Goal: Navigation & Orientation: Find specific page/section

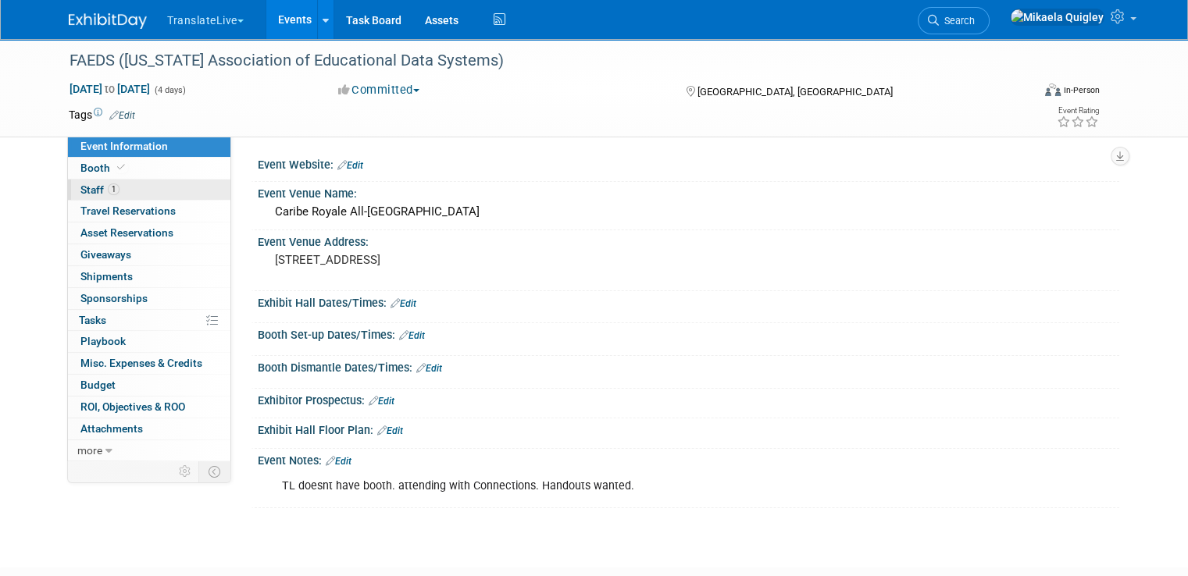
click at [147, 188] on link "1 Staff 1" at bounding box center [149, 190] width 162 height 21
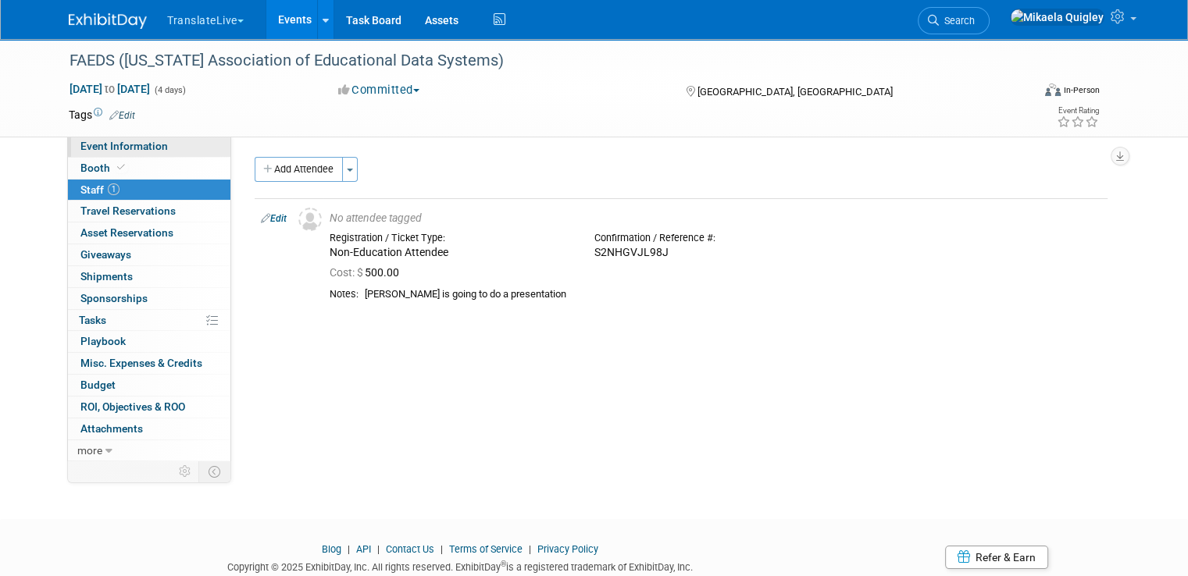
click at [122, 150] on span "Event Information" at bounding box center [123, 146] width 87 height 12
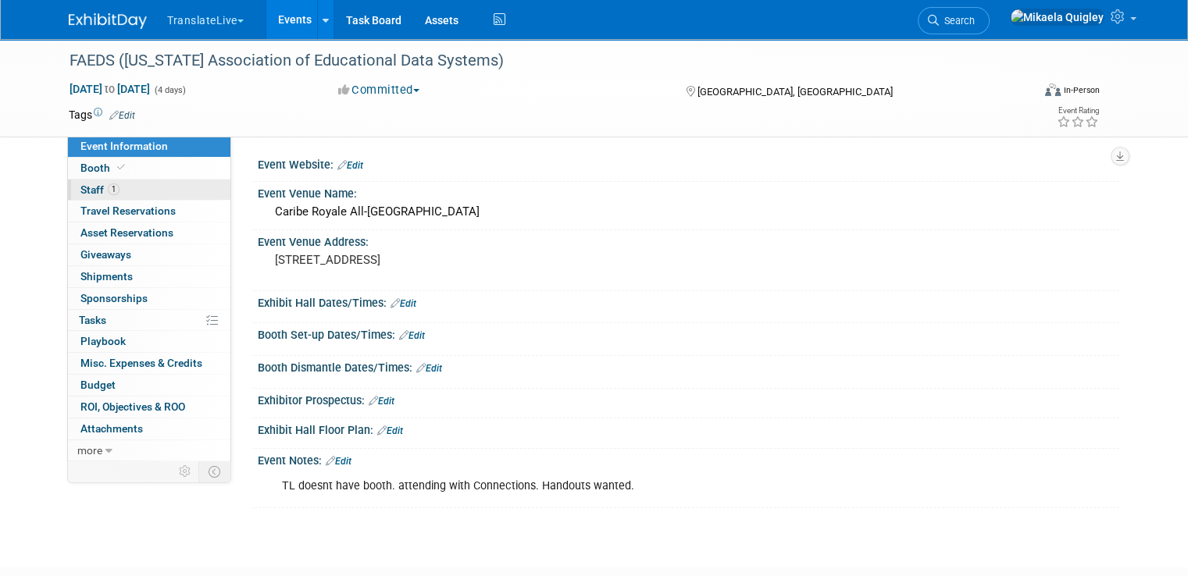
click at [167, 180] on link "1 Staff 1" at bounding box center [149, 190] width 162 height 21
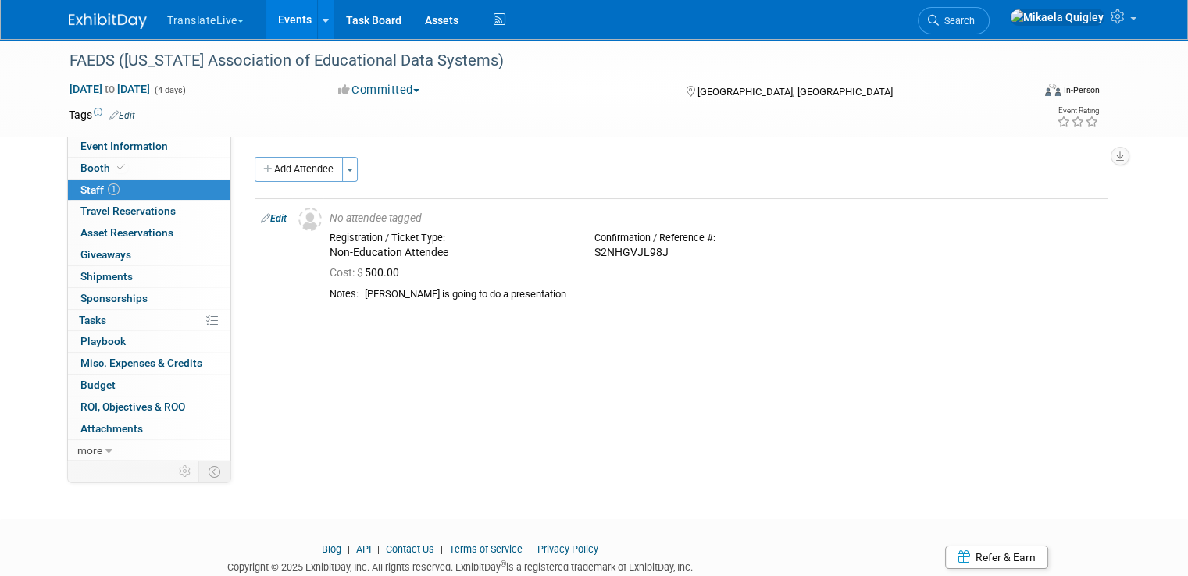
click at [285, 23] on link "Events" at bounding box center [294, 19] width 57 height 39
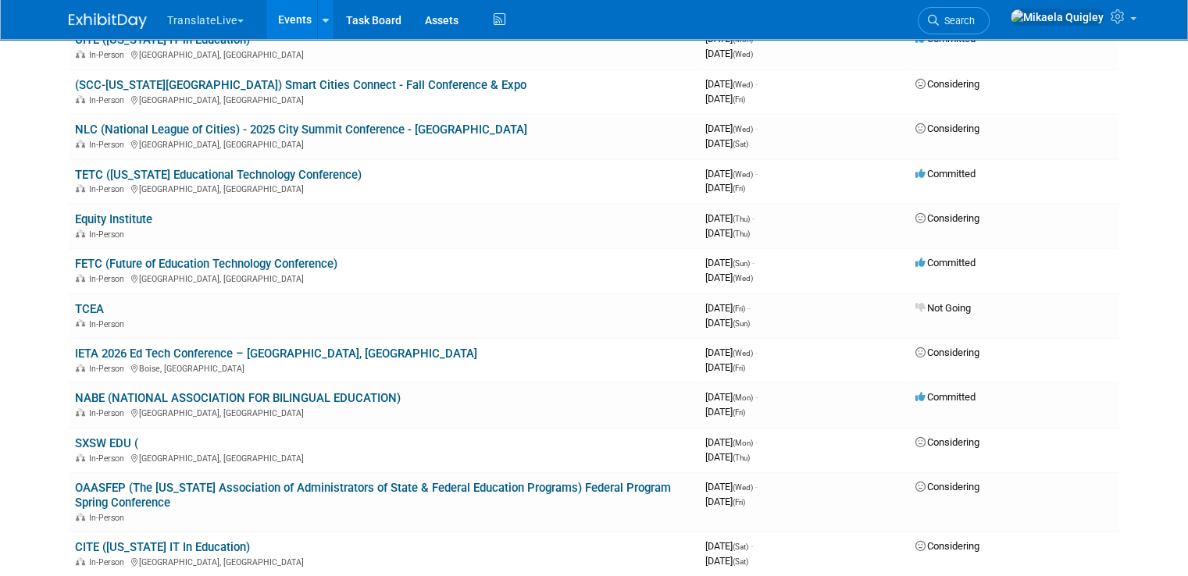
scroll to position [968, 0]
